Goal: Navigation & Orientation: Find specific page/section

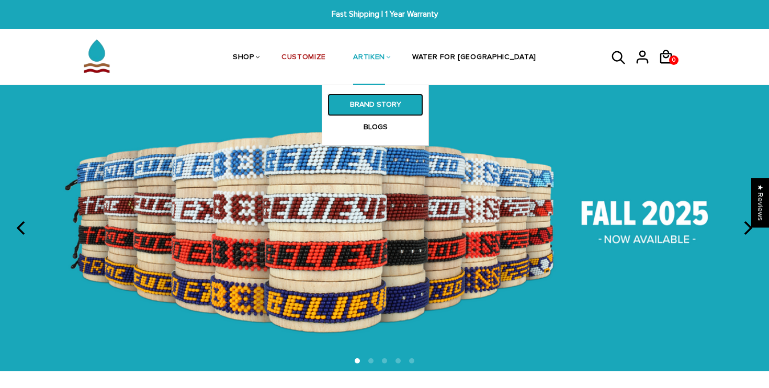
click at [406, 108] on link "BRAND STORY" at bounding box center [375, 105] width 96 height 22
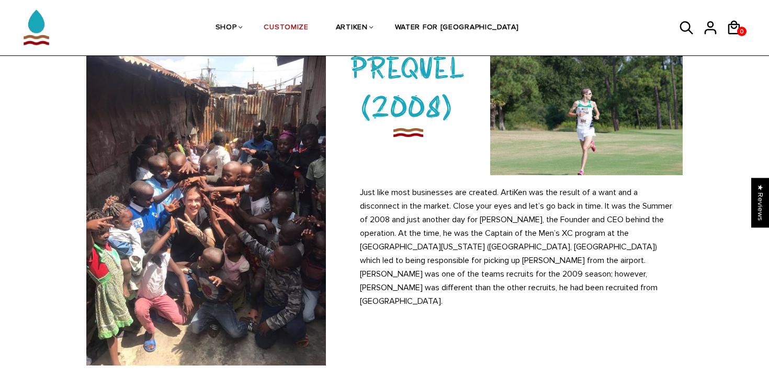
scroll to position [70, 0]
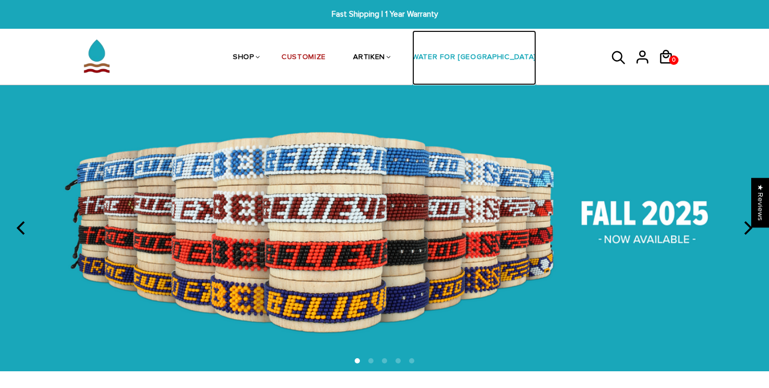
click at [461, 61] on link "WATER FOR [GEOGRAPHIC_DATA]" at bounding box center [474, 57] width 124 height 55
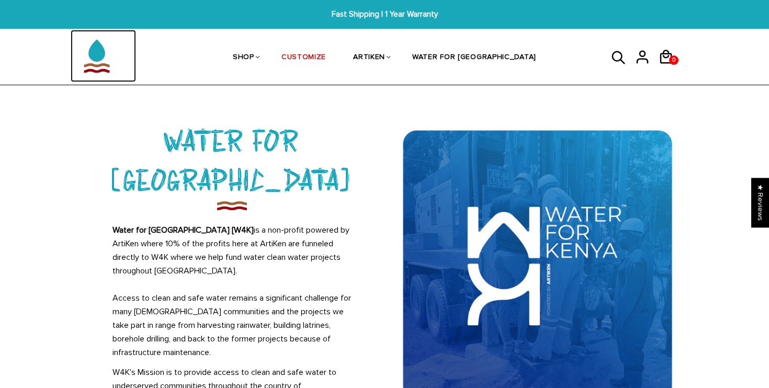
click at [103, 64] on img at bounding box center [97, 56] width 52 height 52
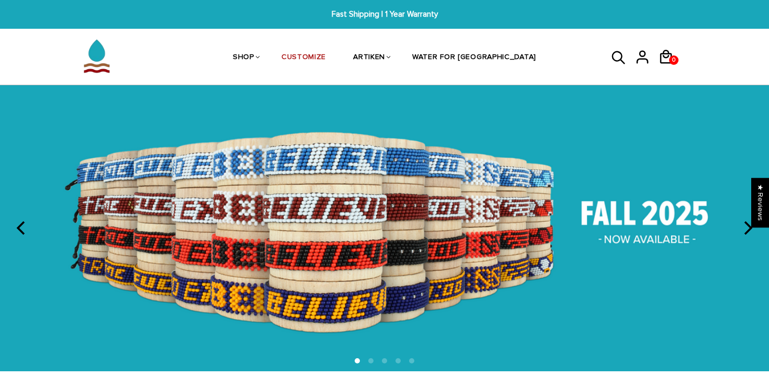
scroll to position [7, 0]
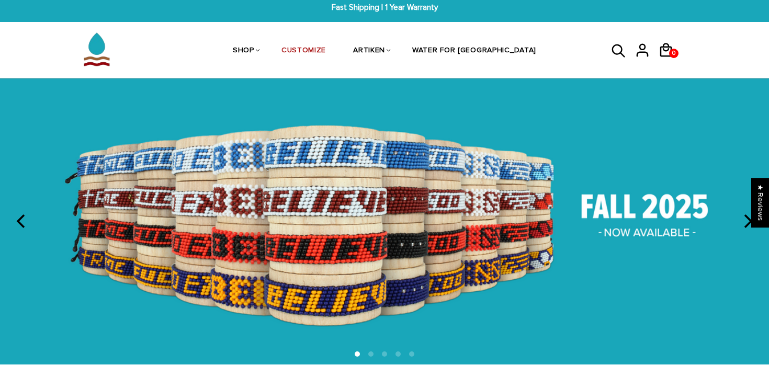
click at [747, 226] on icon "next" at bounding box center [748, 221] width 8 height 14
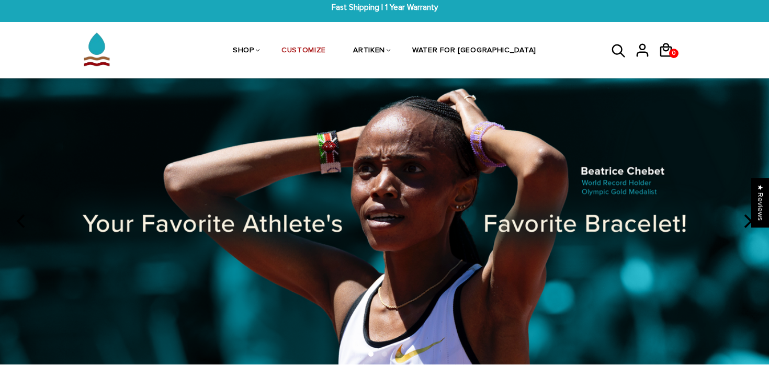
click at [747, 226] on icon "next" at bounding box center [748, 221] width 8 height 14
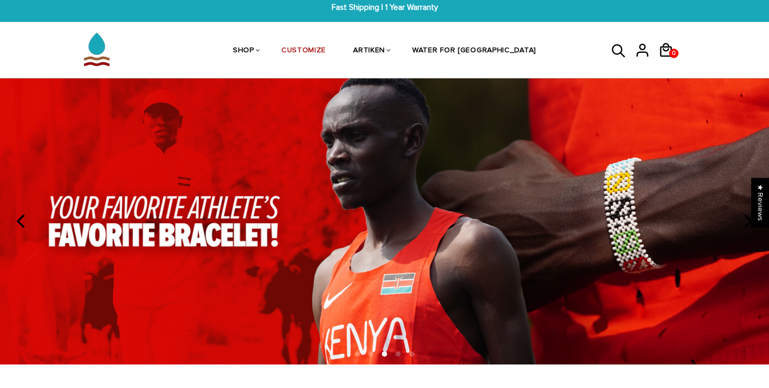
click at [747, 226] on icon "next" at bounding box center [748, 221] width 8 height 14
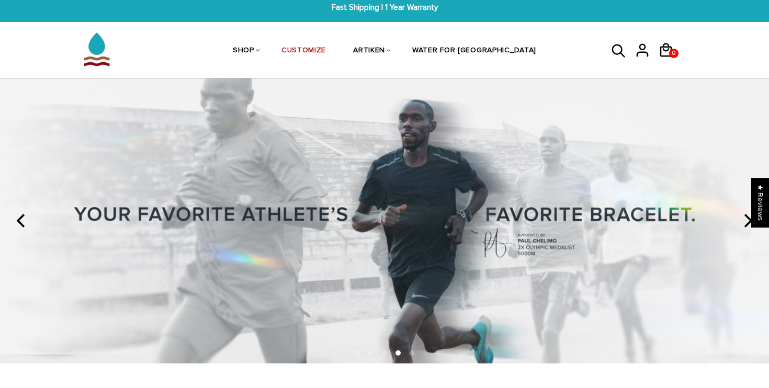
click at [747, 226] on icon "next" at bounding box center [748, 221] width 8 height 14
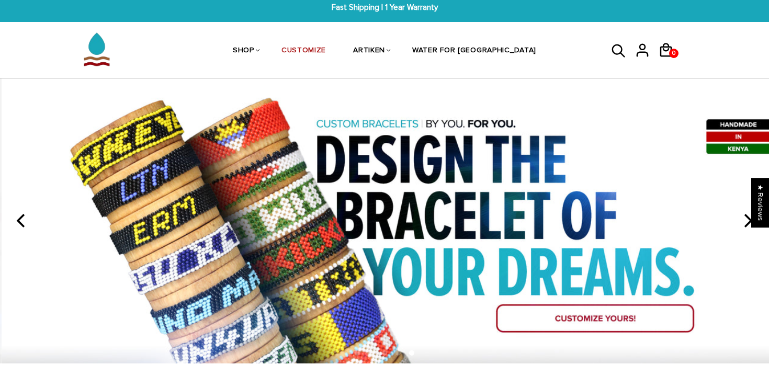
click at [747, 226] on icon "next" at bounding box center [748, 221] width 8 height 14
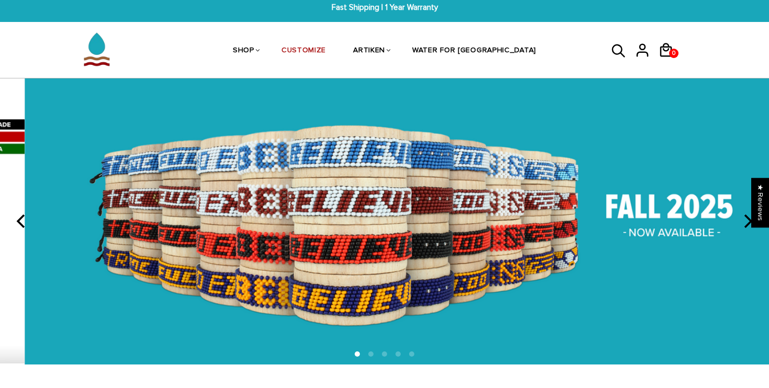
click at [747, 226] on icon "next" at bounding box center [748, 221] width 8 height 14
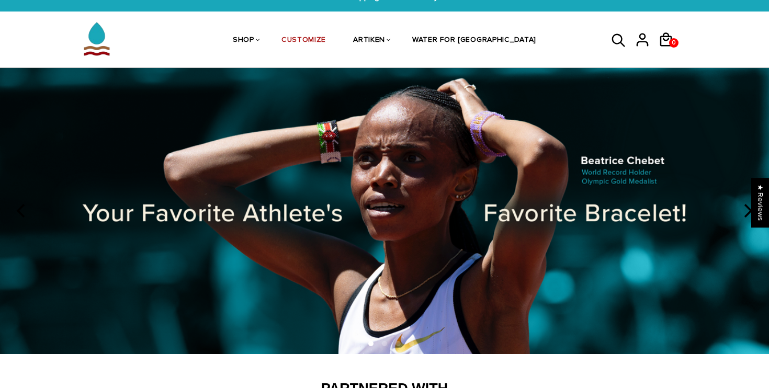
scroll to position [16, 0]
